Goal: Task Accomplishment & Management: Manage account settings

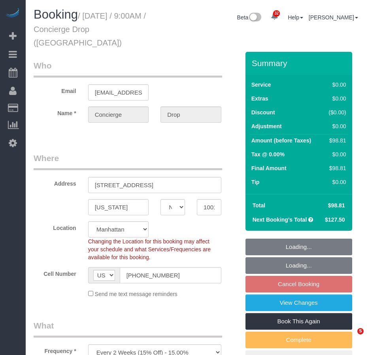
select select "NY"
select select "spot2"
select select "number:89"
select select "number:90"
select select "number:15"
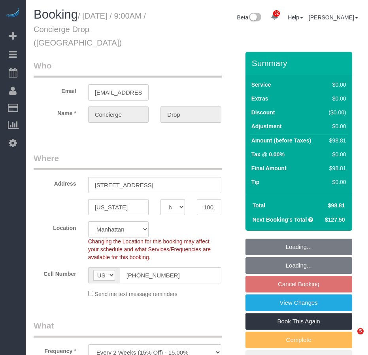
select select "number:5"
select select "object:1479"
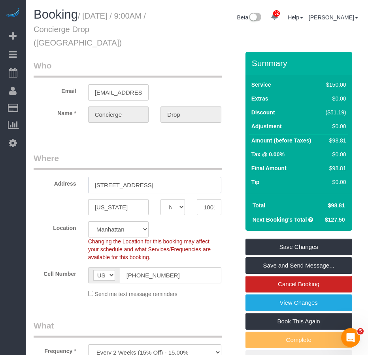
click at [137, 177] on input "626 1st Ave., W.34H" at bounding box center [154, 185] width 133 height 16
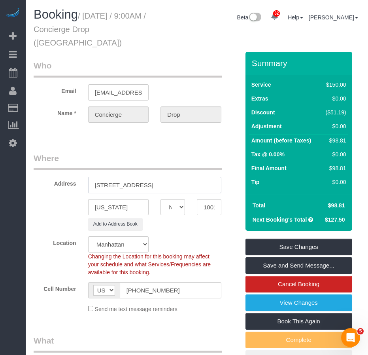
click at [127, 177] on input "626 1st Ave., W34H" at bounding box center [154, 185] width 133 height 16
click at [140, 177] on input "626 1st Avenue, W34H" at bounding box center [154, 185] width 133 height 16
click at [116, 177] on input "626 1st Avenue, Apt. W34H" at bounding box center [154, 185] width 133 height 16
type input "626 1st Avenue, Apt. W34H"
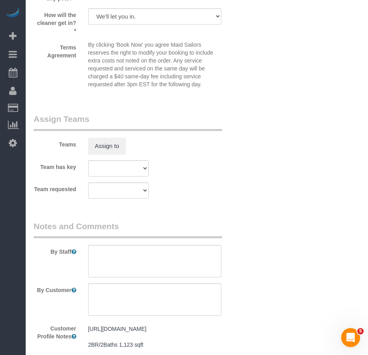
scroll to position [1146, 0]
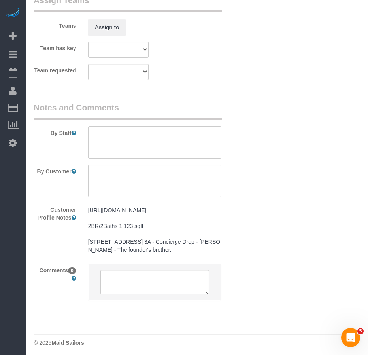
click at [159, 253] on pre "https://www.realtor.com/realestateandhomes-detail/225-Cherry-St-Apt-34K_New-Yor…" at bounding box center [154, 229] width 133 height 47
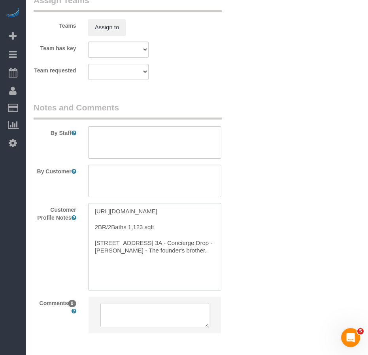
drag, startPoint x: 200, startPoint y: 253, endPoint x: 94, endPoint y: 199, distance: 118.6
click at [94, 203] on textarea "https://www.realtor.com/realestateandhomes-detail/225-Cherry-St-Apt-34K_New-Yor…" at bounding box center [154, 246] width 133 height 87
paste textarea "streeteasy.com/building/the-copper/w34h?utm_campaign=rental_listing&utm_medium=…"
type textarea "https://streeteasy.com/building/the-copper/w34h?utm_campaign=rental_listing&utm…"
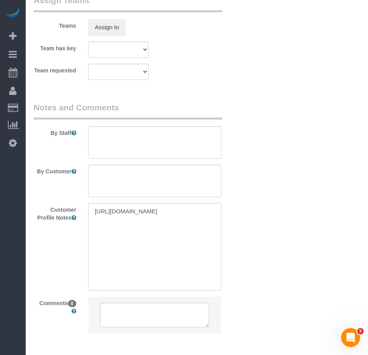
drag, startPoint x: 145, startPoint y: 244, endPoint x: 94, endPoint y: 200, distance: 68.1
click at [94, 203] on textarea "https://streeteasy.com/building/the-copper/w34h?utm_campaign=rental_listing&utm…" at bounding box center [154, 246] width 133 height 87
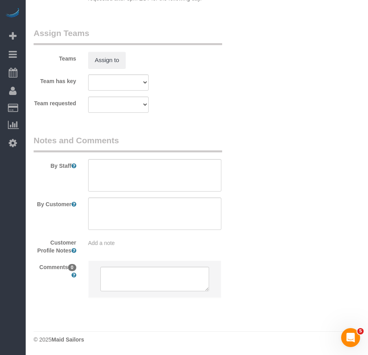
scroll to position [1100, 0]
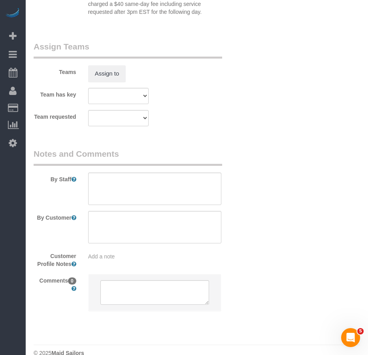
click at [129, 252] on div "Add a note" at bounding box center [154, 256] width 133 height 8
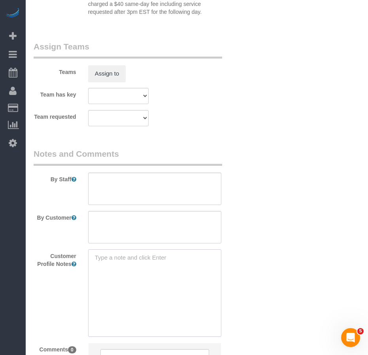
click at [129, 249] on textarea at bounding box center [154, 292] width 133 height 87
paste textarea "https://streeteasy.com/building/the-copper/w34h"
click at [136, 270] on textarea "https://streeteasy.com/building/the-copper/w34h Studio/1Bath" at bounding box center [154, 292] width 133 height 87
type textarea "https://streeteasy.com/building/the-copper/w34h Studio/1Bath sq ft unconfirmed"
drag, startPoint x: 310, startPoint y: 269, endPoint x: 148, endPoint y: 91, distance: 240.9
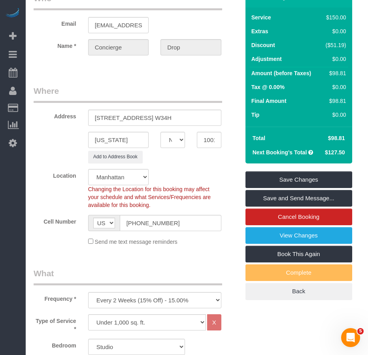
scroll to position [0, 0]
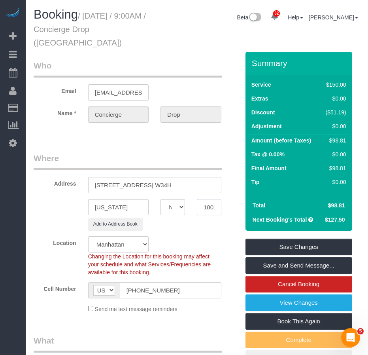
click at [202, 199] on input "10016" at bounding box center [209, 207] width 25 height 16
click at [209, 199] on input "10016" at bounding box center [209, 207] width 25 height 16
click at [208, 199] on input "10016" at bounding box center [209, 207] width 25 height 16
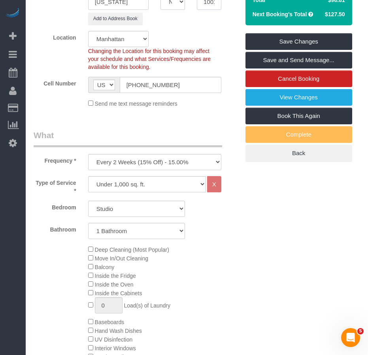
scroll to position [203, 0]
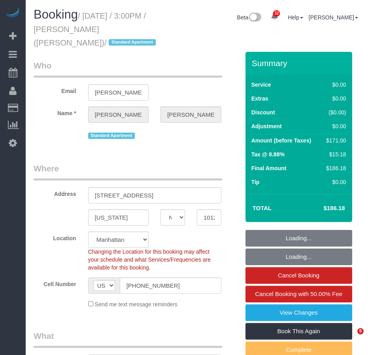
select select "NY"
select select "number:89"
select select "number:90"
select select "number:15"
select select "number:5"
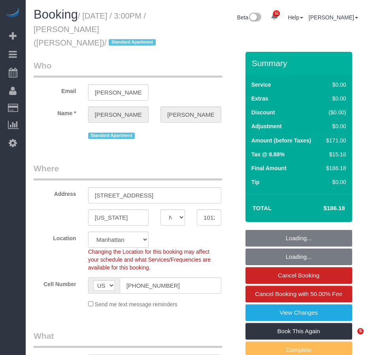
select select "object:1072"
select select "2"
select select "spot1"
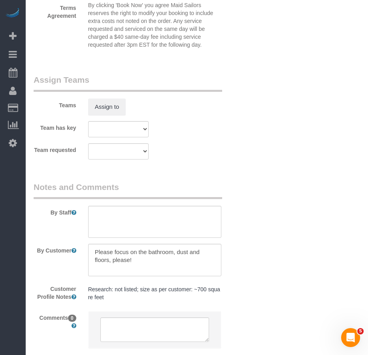
scroll to position [1113, 0]
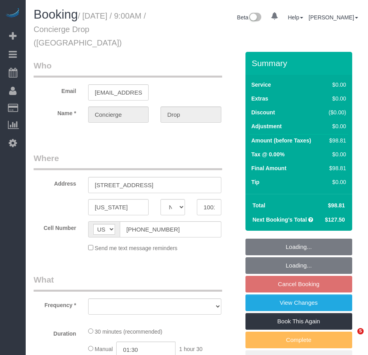
select select "NY"
select select "number:89"
select select "number:90"
select select "number:15"
select select "number:5"
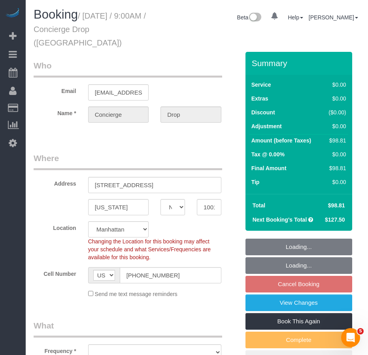
select select "object:1053"
select select "string:stripe-pm_1RaQn24VGloSiKo7zeOF73Wj"
select select "spot2"
select select "object:1479"
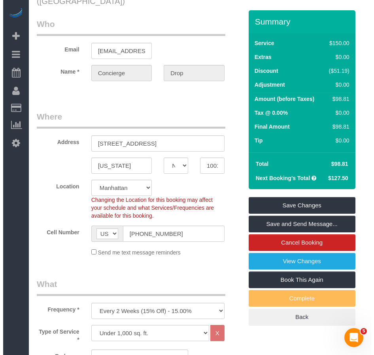
scroll to position [40, 0]
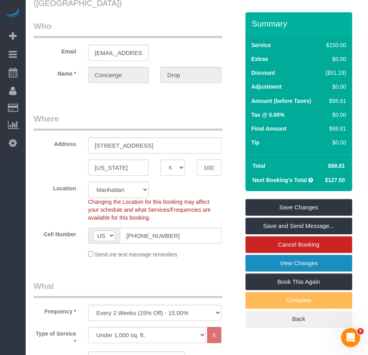
click at [290, 255] on link "View Changes" at bounding box center [298, 263] width 107 height 17
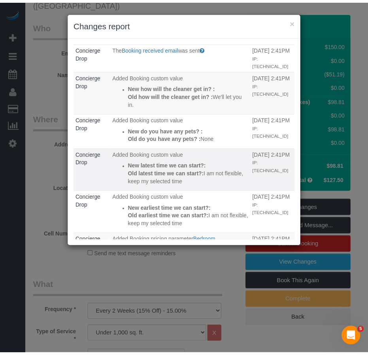
scroll to position [0, 0]
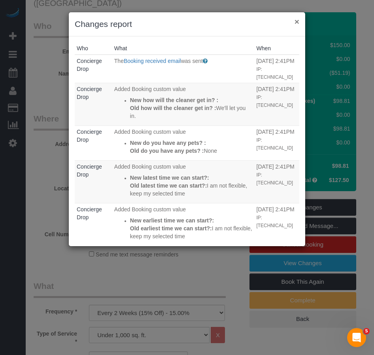
click at [296, 21] on button "×" at bounding box center [296, 21] width 5 height 8
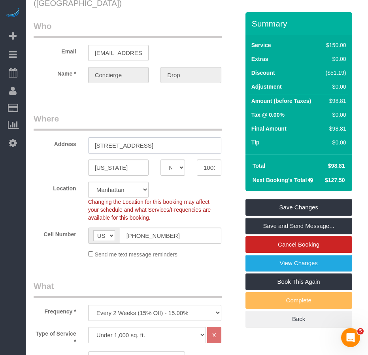
click at [126, 137] on input "626 1st Ave., W.34H" at bounding box center [154, 145] width 133 height 16
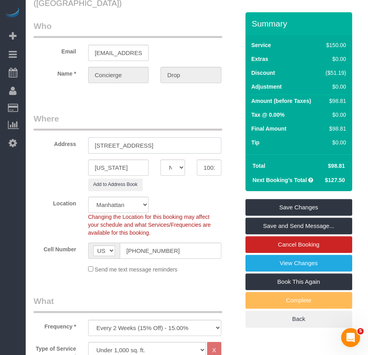
click at [146, 137] on input "626 1st Avenue, W.34H" at bounding box center [154, 145] width 133 height 16
click at [139, 137] on input "626 1st Avenue, W34H" at bounding box center [154, 145] width 133 height 16
click at [117, 137] on input "626 1st Avenue, Apt.W34H" at bounding box center [154, 145] width 133 height 16
click at [174, 137] on input "626 1st Avenue, Apt.W34H" at bounding box center [154, 145] width 133 height 16
click at [151, 137] on input "626 1st Avenue, Apt.W34H" at bounding box center [154, 145] width 133 height 16
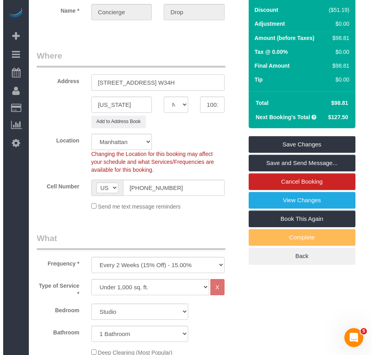
scroll to position [85, 0]
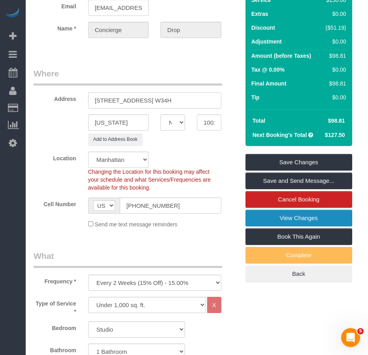
type input "626 1st Avenue, Apt. W34H"
click at [286, 209] on link "View Changes" at bounding box center [298, 217] width 107 height 17
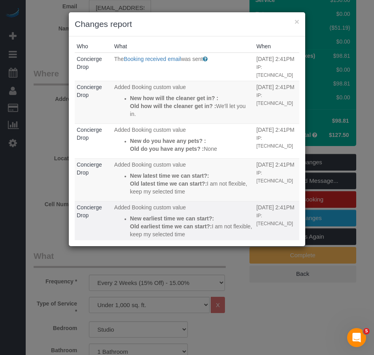
scroll to position [0, 0]
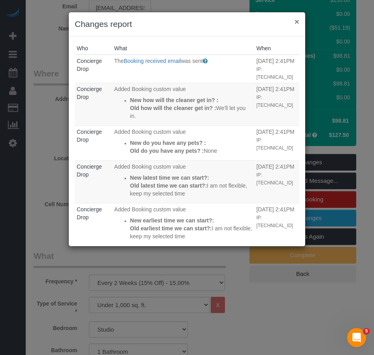
click at [297, 20] on button "×" at bounding box center [296, 21] width 5 height 8
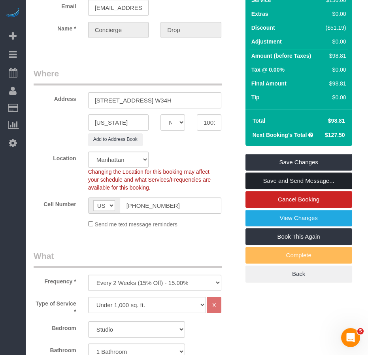
click at [272, 172] on link "Save and Send Message..." at bounding box center [298, 180] width 107 height 17
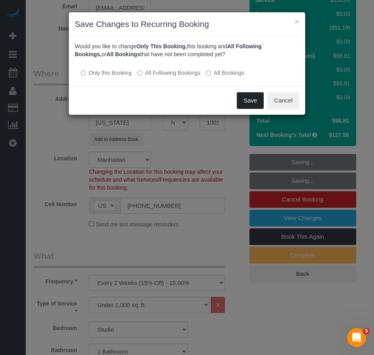
click at [244, 100] on button "Save" at bounding box center [250, 100] width 27 height 17
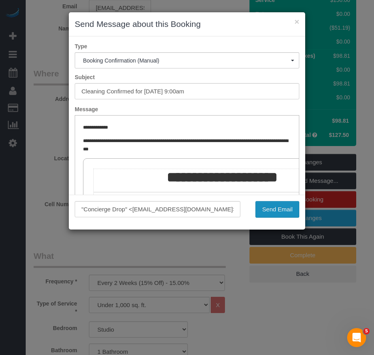
click at [269, 209] on button "Send Email" at bounding box center [277, 209] width 44 height 17
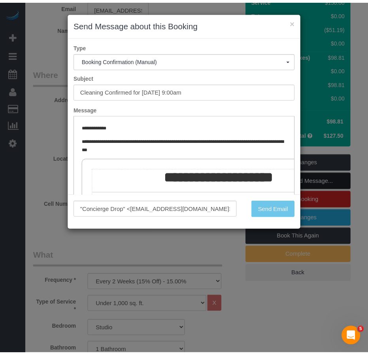
scroll to position [113, 0]
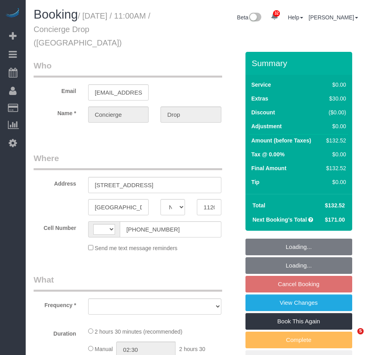
select select "NY"
select select "object:556"
select select "string:US"
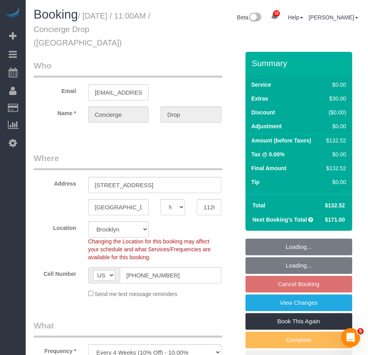
select select "string:stripe-pm_1RaQn24VGloSiKo7zeOF73Wj"
select select "number:89"
select select "number:90"
select select "number:13"
select select "number:6"
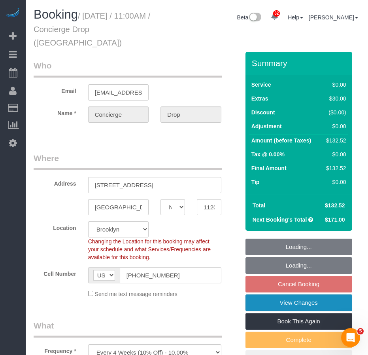
select select "object:1300"
select select "1"
select select "spot4"
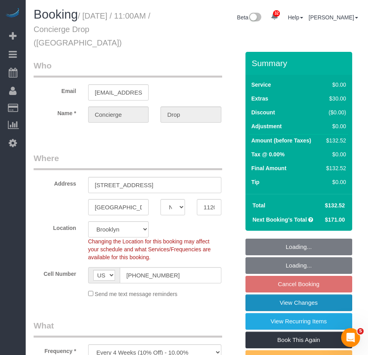
select select "1"
click at [267, 294] on link "View Changes" at bounding box center [298, 302] width 107 height 17
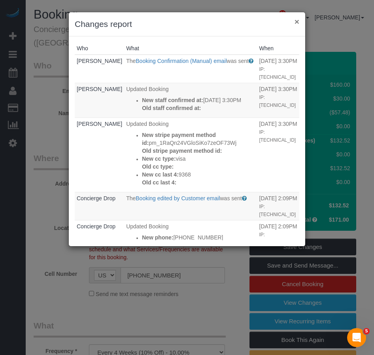
drag, startPoint x: 296, startPoint y: 22, endPoint x: 290, endPoint y: 19, distance: 7.1
click at [296, 22] on button "×" at bounding box center [296, 21] width 5 height 8
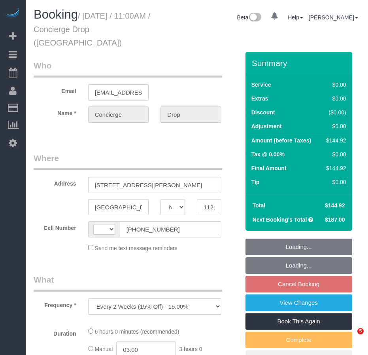
select select "NY"
select select "string:stripe-pm_1RaQn24VGloSiKo7zeOF73Wj"
select select "number:89"
select select "number:90"
select select "number:15"
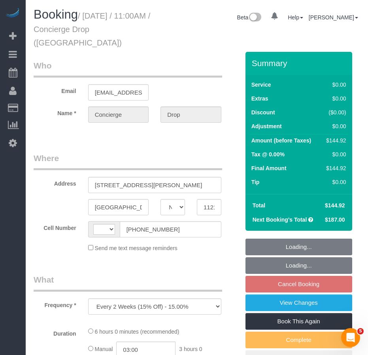
select select "number:5"
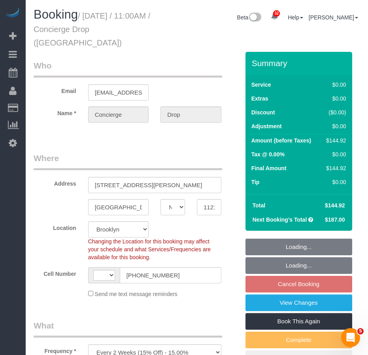
select select "object:954"
select select "string:[GEOGRAPHIC_DATA]"
select select "spot4"
select select "2"
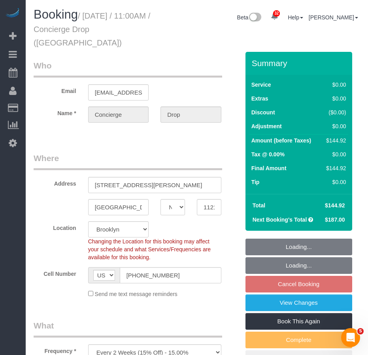
select select "2"
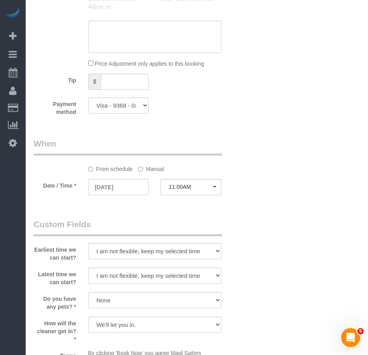
scroll to position [702, 0]
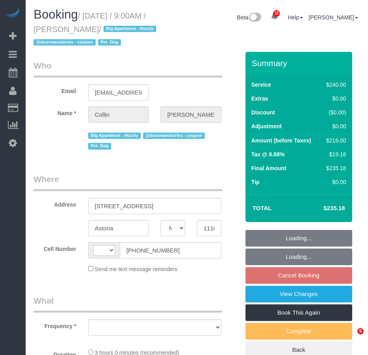
select select "NY"
select select "object:495"
select select "180"
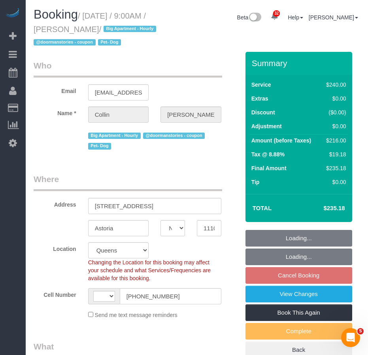
select select "object:657"
select select "string:[GEOGRAPHIC_DATA]"
select select "string:stripe-pm_1QblGR4VGloSiKo7sLt2stnw"
select select "spot2"
select select "number:56"
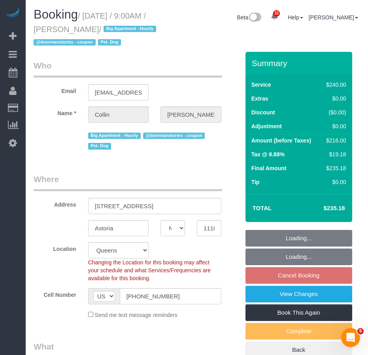
select select "number:76"
select select "number:13"
select select "number:5"
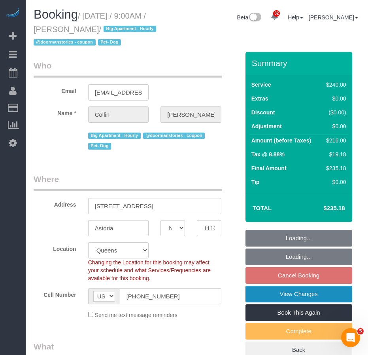
click at [275, 302] on link "View Changes" at bounding box center [298, 293] width 107 height 17
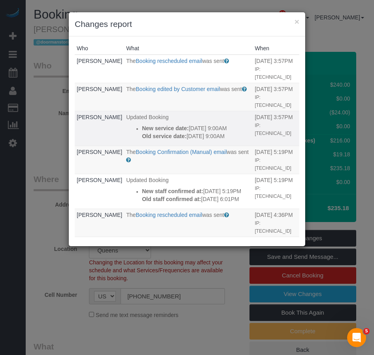
drag, startPoint x: 183, startPoint y: 144, endPoint x: 132, endPoint y: 123, distance: 55.4
click at [142, 124] on div "New service date: 10/22/2025 9:00AM Old service date: 10/08/2025 9:00AM" at bounding box center [196, 132] width 109 height 16
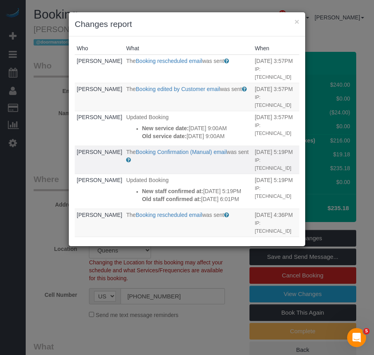
copy div "New service date: 10/22/2025 9:00AM Old service date: 10/08/2025 9:00AM"
click at [297, 23] on button "×" at bounding box center [296, 21] width 5 height 8
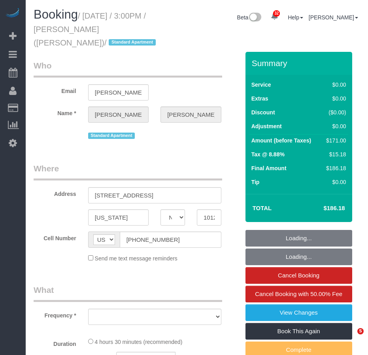
select select "NY"
select select "number:89"
select select "number:90"
select select "number:15"
select select "number:5"
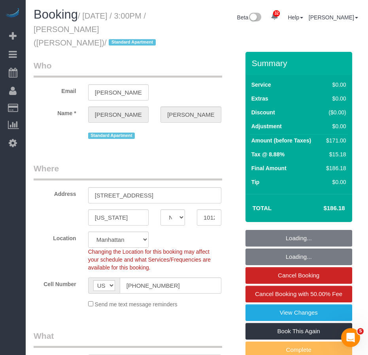
select select "object:1063"
select select "string:stripe-pm_1RcBkG4VGloSiKo7WqXtSrcb"
select select "2"
select select "object:1067"
select select "2"
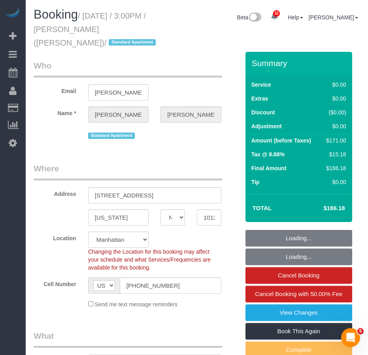
select select "spot1"
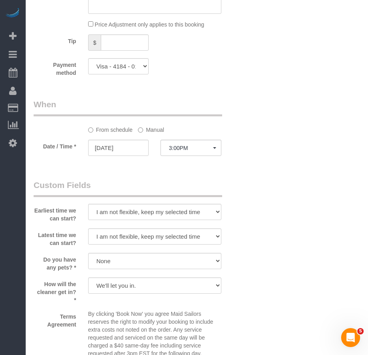
scroll to position [751, 0]
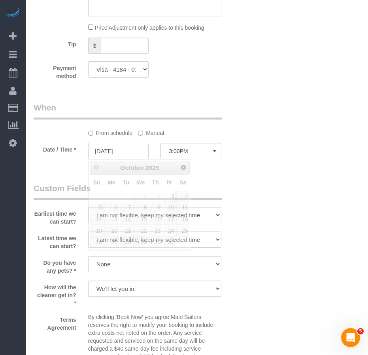
click at [114, 150] on input "10/03/2025" at bounding box center [118, 151] width 61 height 16
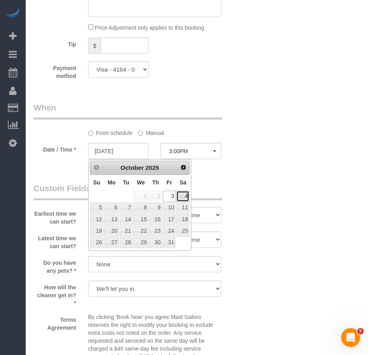
click at [185, 197] on link "4" at bounding box center [182, 196] width 13 height 11
type input "10/04/2025"
select select "spot4"
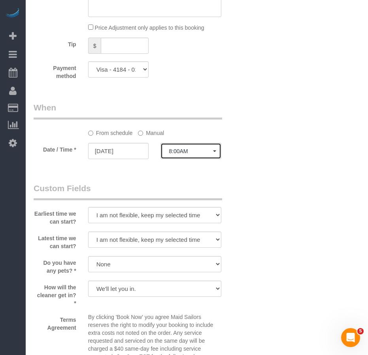
click at [213, 154] on span "8:00AM" at bounding box center [191, 151] width 44 height 6
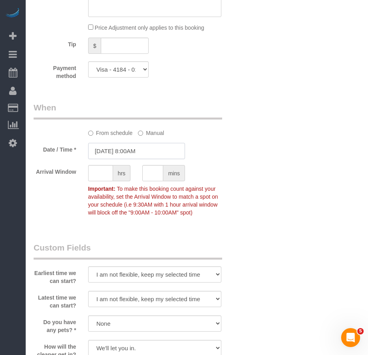
click at [139, 152] on input "10/04/2025 8:00AM" at bounding box center [136, 151] width 97 height 16
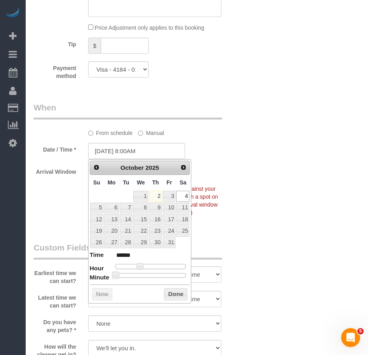
type input "10/04/2025 12:00PM"
type input "*******"
click at [152, 266] on div at bounding box center [150, 266] width 71 height 5
click at [156, 266] on span at bounding box center [152, 265] width 7 height 7
type input "10/04/2025 1:00PM"
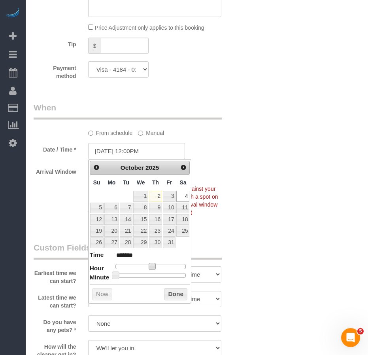
type input "******"
click at [156, 266] on div at bounding box center [150, 266] width 71 height 5
drag, startPoint x: 173, startPoint y: 294, endPoint x: 255, endPoint y: 262, distance: 87.7
click at [174, 294] on button "Done" at bounding box center [175, 294] width 23 height 13
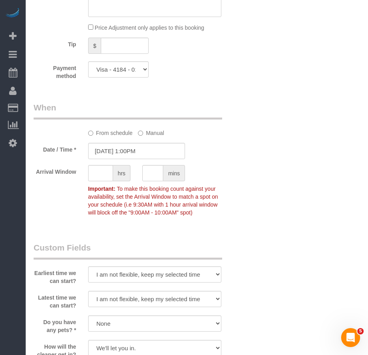
click at [280, 257] on div "Who Email sharon.tharp@gmail.com Name * Sharon Tharp Standard Apartment Where A…" at bounding box center [197, 24] width 326 height 1447
click at [238, 185] on div "Arrival Window hrs mins Important: To make this booking count against your avai…" at bounding box center [137, 192] width 218 height 55
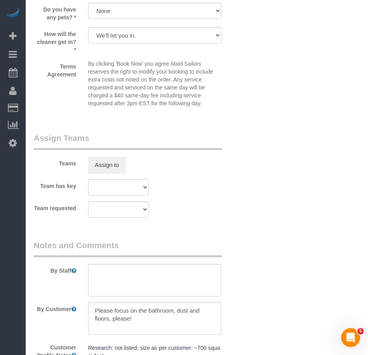
scroll to position [1133, 0]
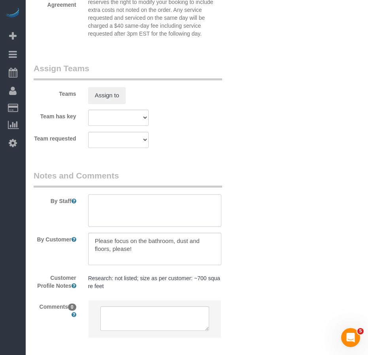
click at [98, 200] on textarea at bounding box center [154, 210] width 133 height 32
drag, startPoint x: 115, startPoint y: 242, endPoint x: 198, endPoint y: 240, distance: 83.8
click at [198, 240] on textarea at bounding box center [154, 248] width 133 height 32
click at [109, 249] on textarea at bounding box center [154, 248] width 133 height 32
click at [100, 204] on textarea at bounding box center [154, 210] width 133 height 32
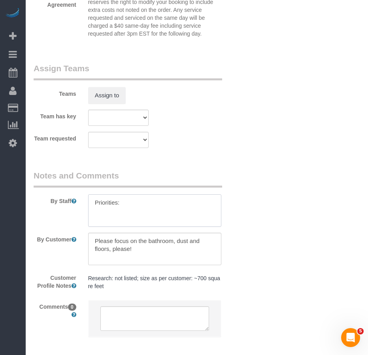
paste textarea "focus on the bathroom, dust and floors"
click at [124, 203] on textarea at bounding box center [154, 210] width 133 height 32
click at [153, 201] on textarea at bounding box center [154, 210] width 133 height 32
type textarea "Priorities: bathroom, dust and floors"
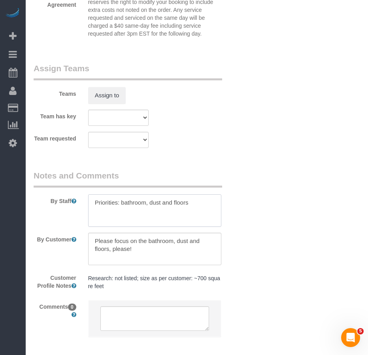
drag, startPoint x: 197, startPoint y: 201, endPoint x: 49, endPoint y: 209, distance: 148.8
click at [47, 209] on div "By Staff" at bounding box center [137, 198] width 218 height 57
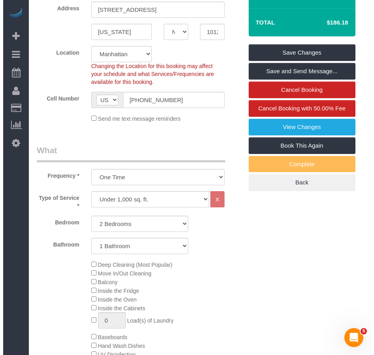
scroll to position [184, 0]
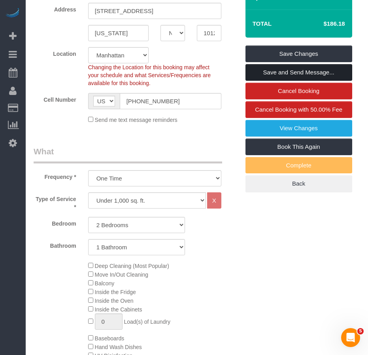
click at [275, 74] on link "Save and Send Message..." at bounding box center [298, 72] width 107 height 17
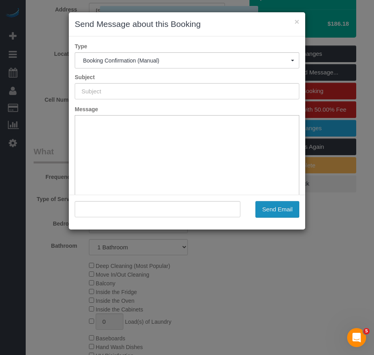
scroll to position [0, 0]
type input "Cleaning Confirmed for 10/04/2025 at 1:00pm"
type input ""Sharon Tharp" <sharon.tharp@gmail.com>"
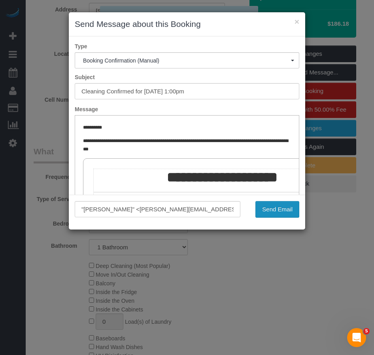
click at [281, 209] on button "Send Email" at bounding box center [277, 209] width 44 height 17
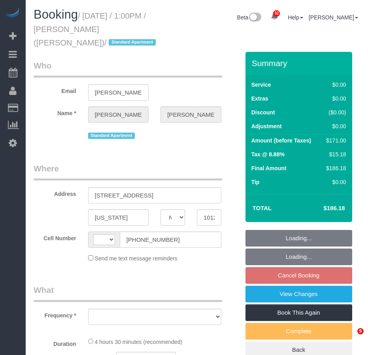
select select "NY"
select select "object:564"
select select "number:89"
select select "number:90"
select select "number:15"
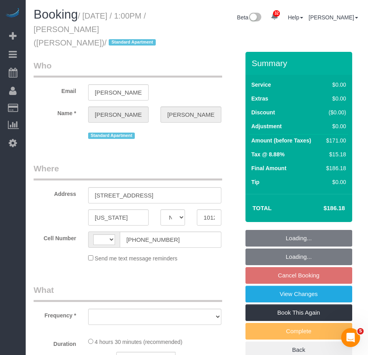
select select "number:5"
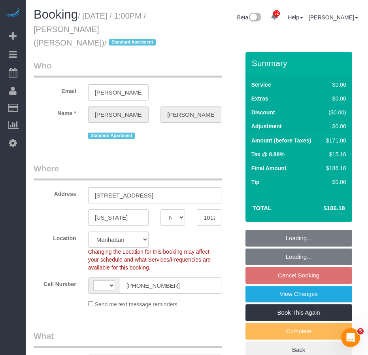
select select "object:713"
select select "string:US"
select select "string:stripe-pm_1RcBkG4VGloSiKo7WqXtSrcb"
select select "2"
select select "spot5"
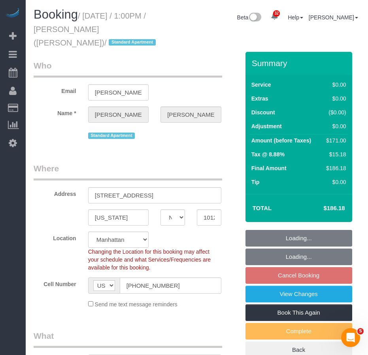
select select "2"
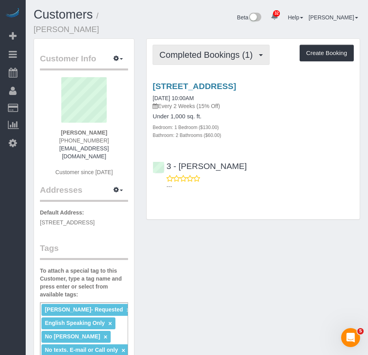
click at [190, 50] on span "Completed Bookings (1)" at bounding box center [207, 55] width 97 height 10
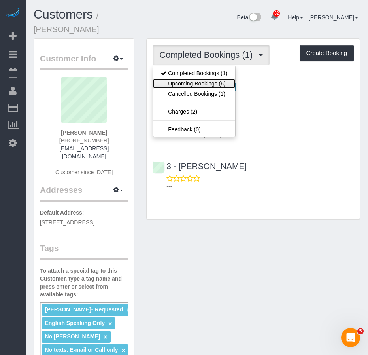
click at [181, 78] on link "Upcoming Bookings (6)" at bounding box center [194, 83] width 82 height 10
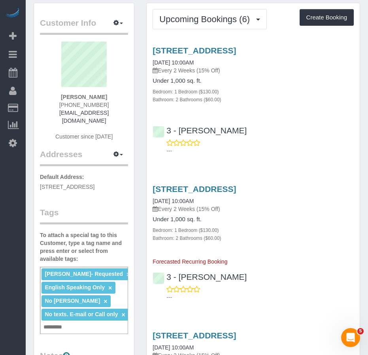
scroll to position [79, 0]
